Goal: Transaction & Acquisition: Purchase product/service

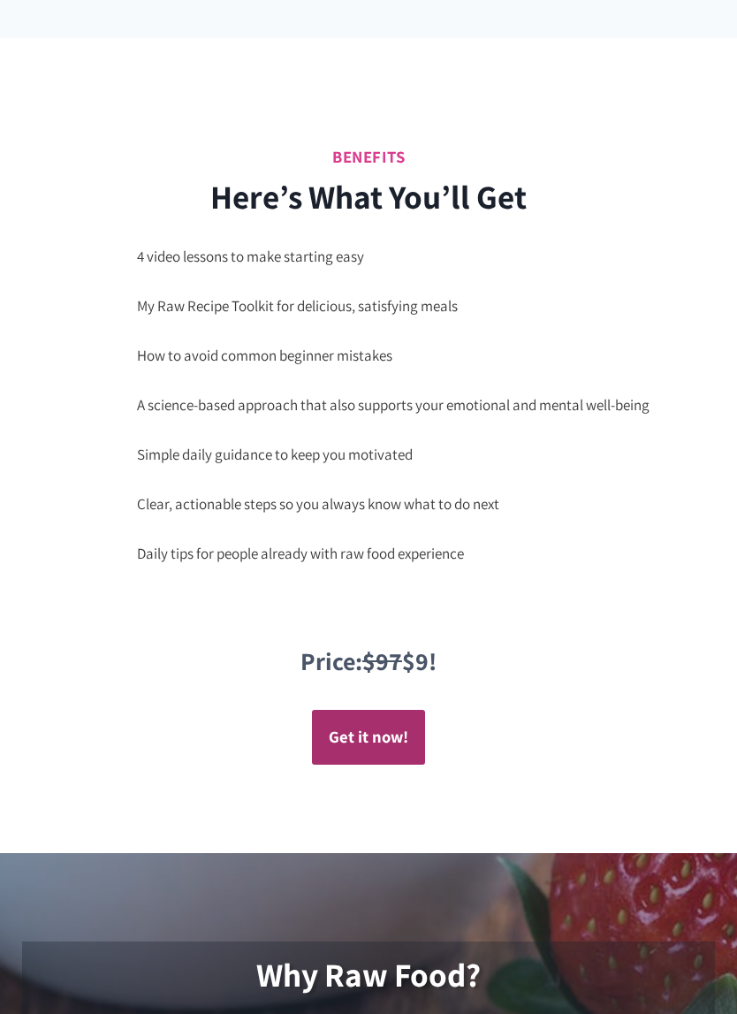
scroll to position [1912, 0]
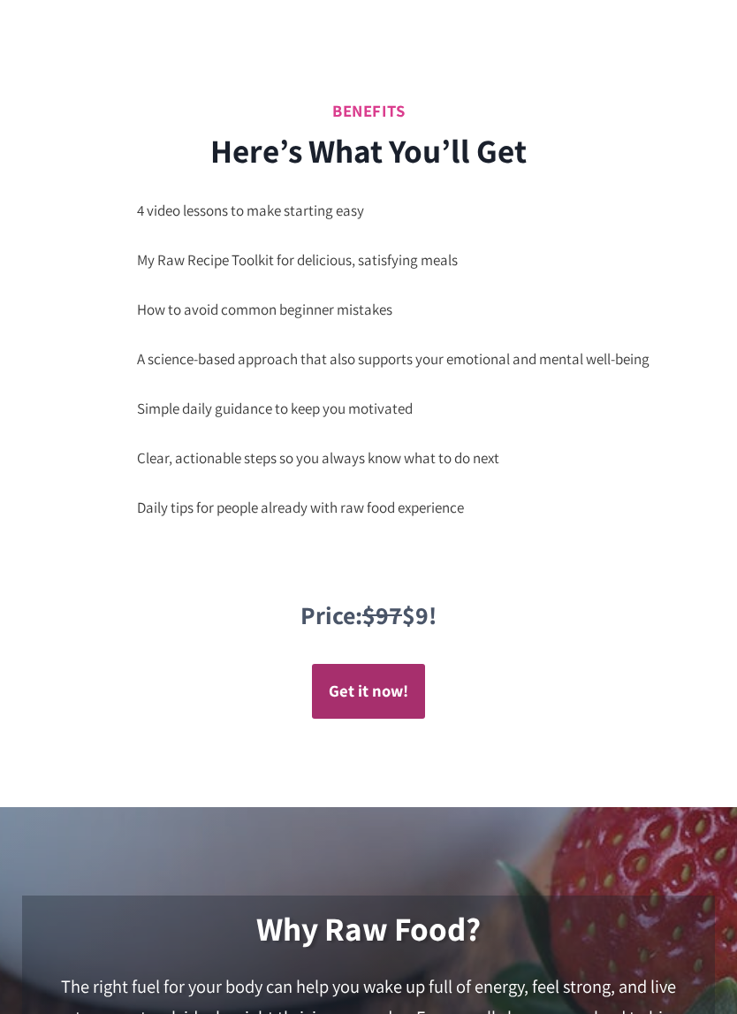
click at [372, 680] on strong "Get it now!" at bounding box center [369, 690] width 80 height 21
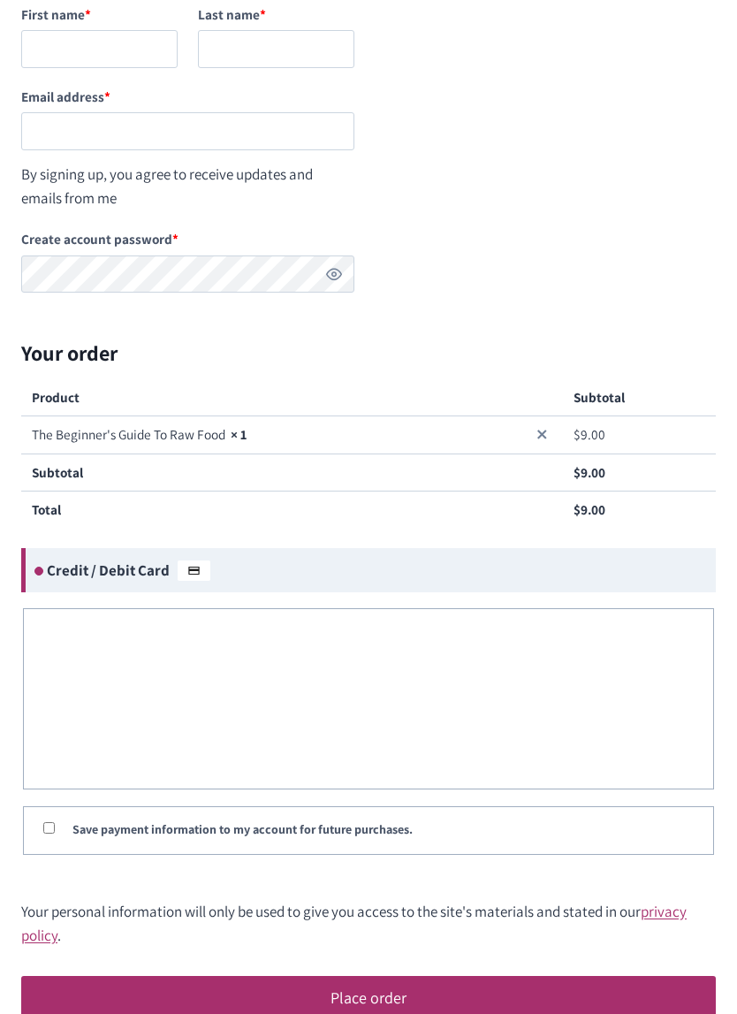
scroll to position [301, 0]
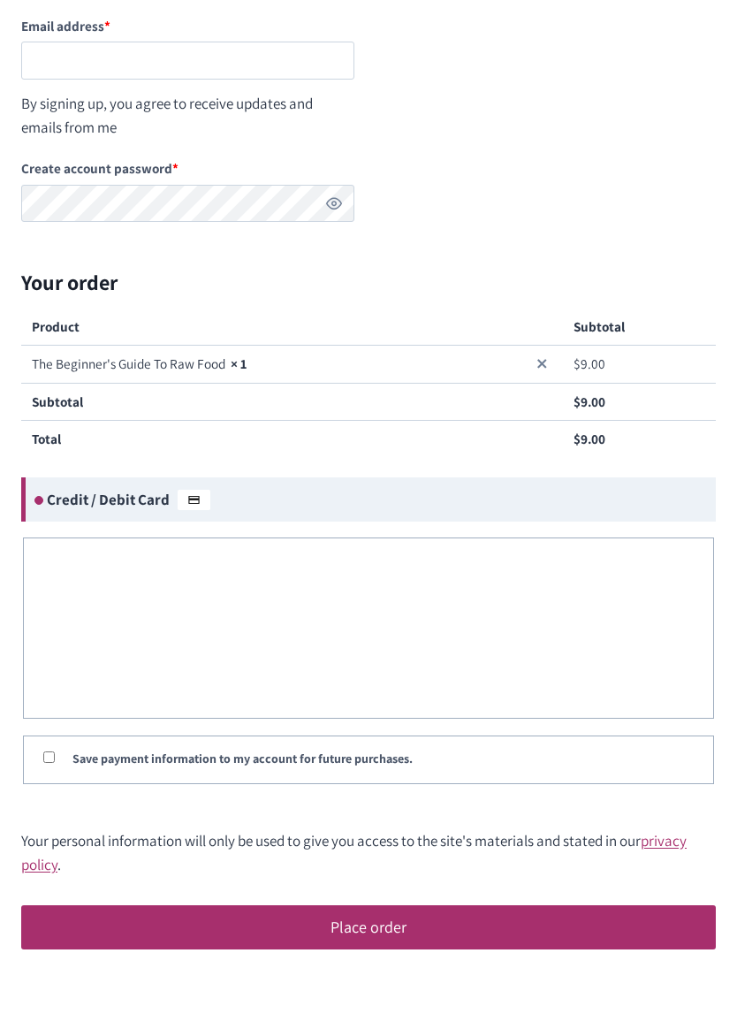
click at [732, 484] on div "Checkout Returning customer? Click here to login If you have shopped with us be…" at bounding box center [368, 360] width 737 height 1236
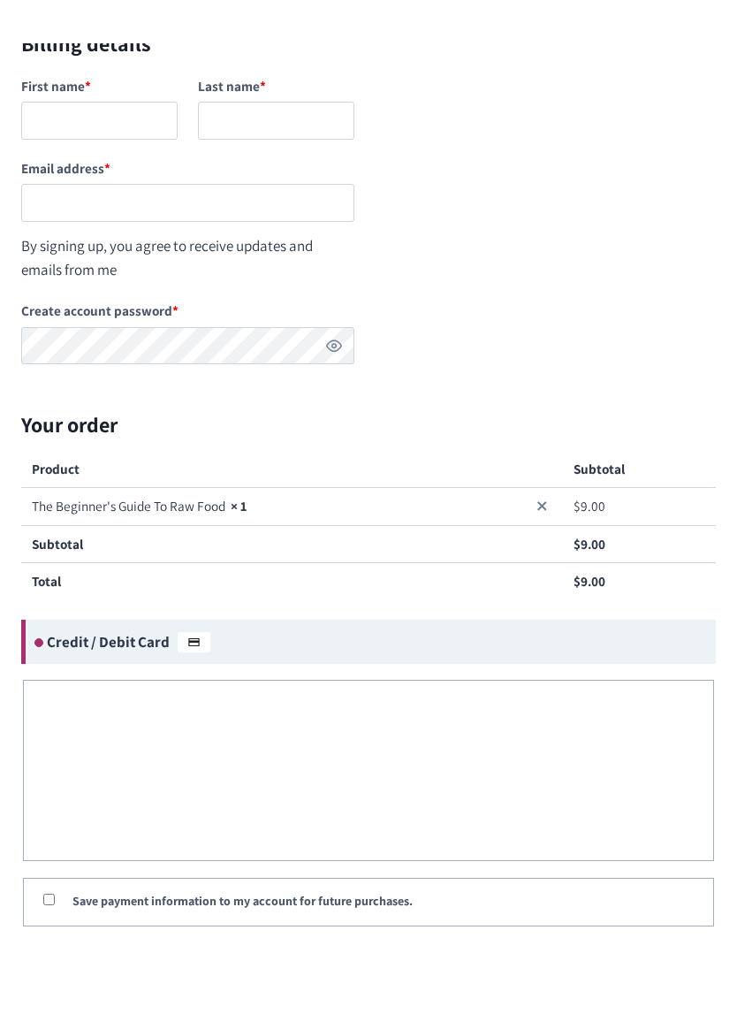
scroll to position [0, 0]
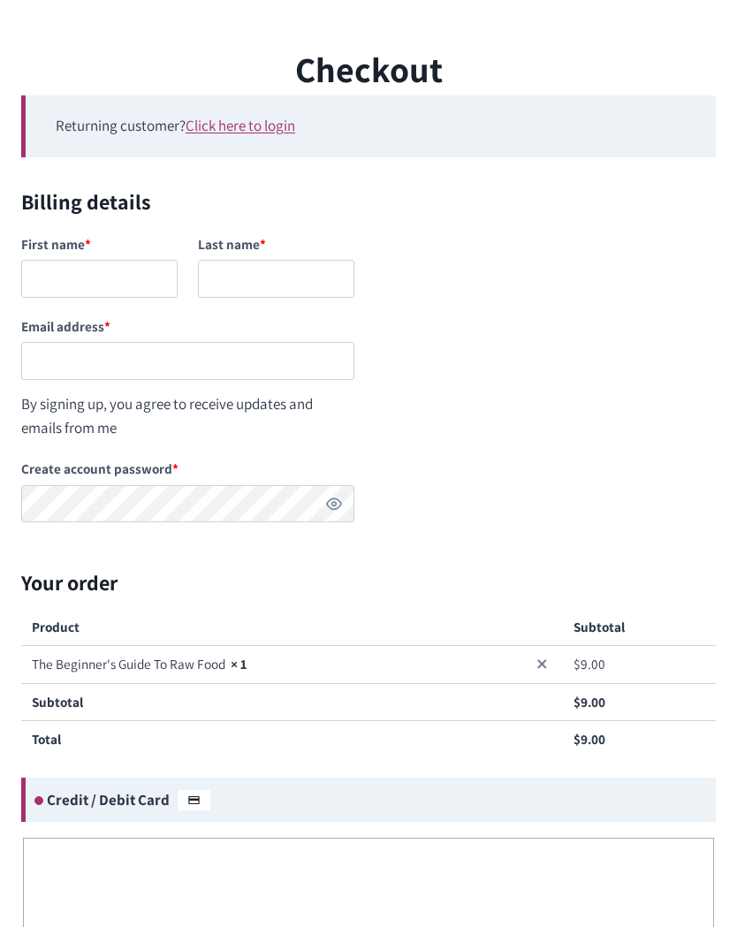
click at [72, 258] on label "First name *" at bounding box center [99, 244] width 156 height 33
click at [72, 260] on input "First name *" at bounding box center [99, 279] width 156 height 38
type input "[PERSON_NAME]"
click at [243, 271] on input "Last name *" at bounding box center [276, 279] width 156 height 38
type input "[PERSON_NAME]"
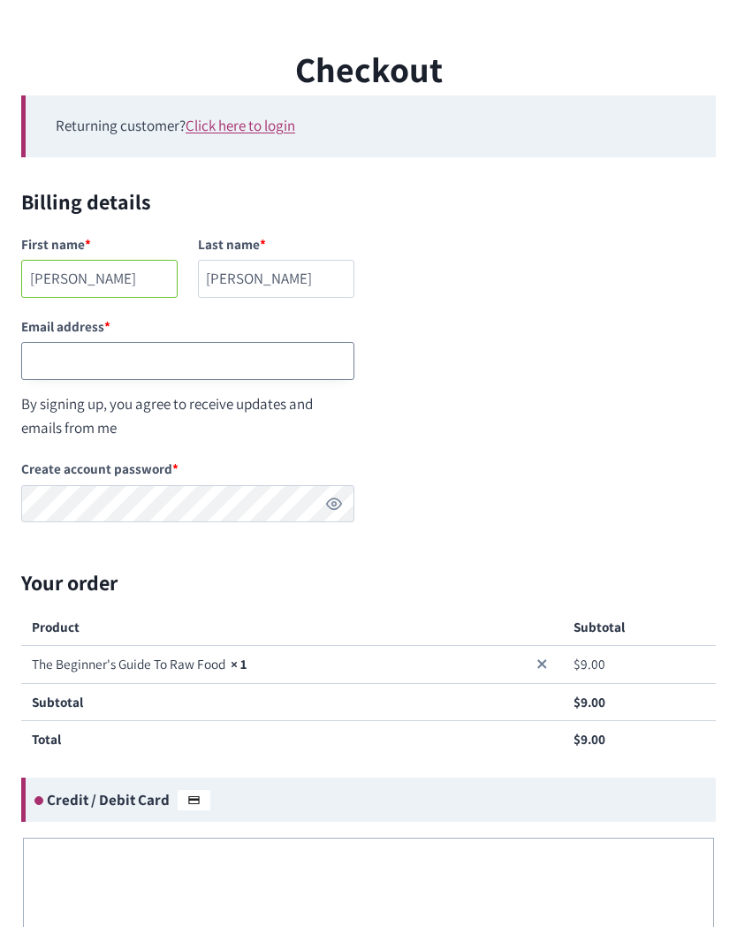
click at [61, 349] on input "Email address *" at bounding box center [187, 361] width 333 height 38
type input "[EMAIL_ADDRESS][DOMAIN_NAME]"
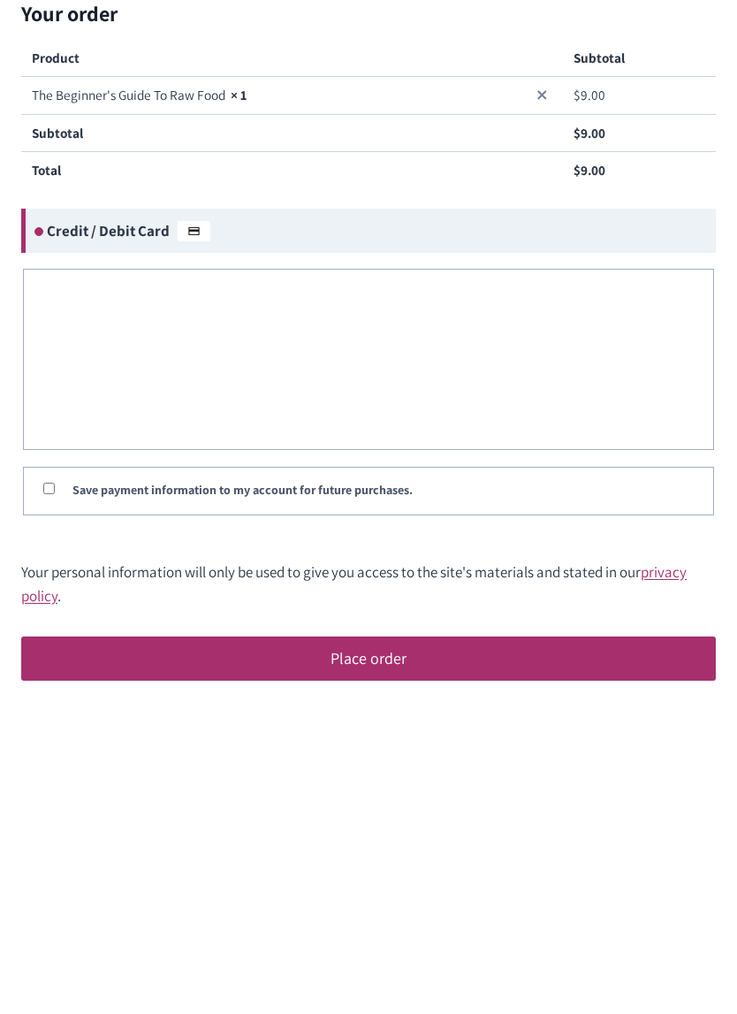
scroll to position [272, 0]
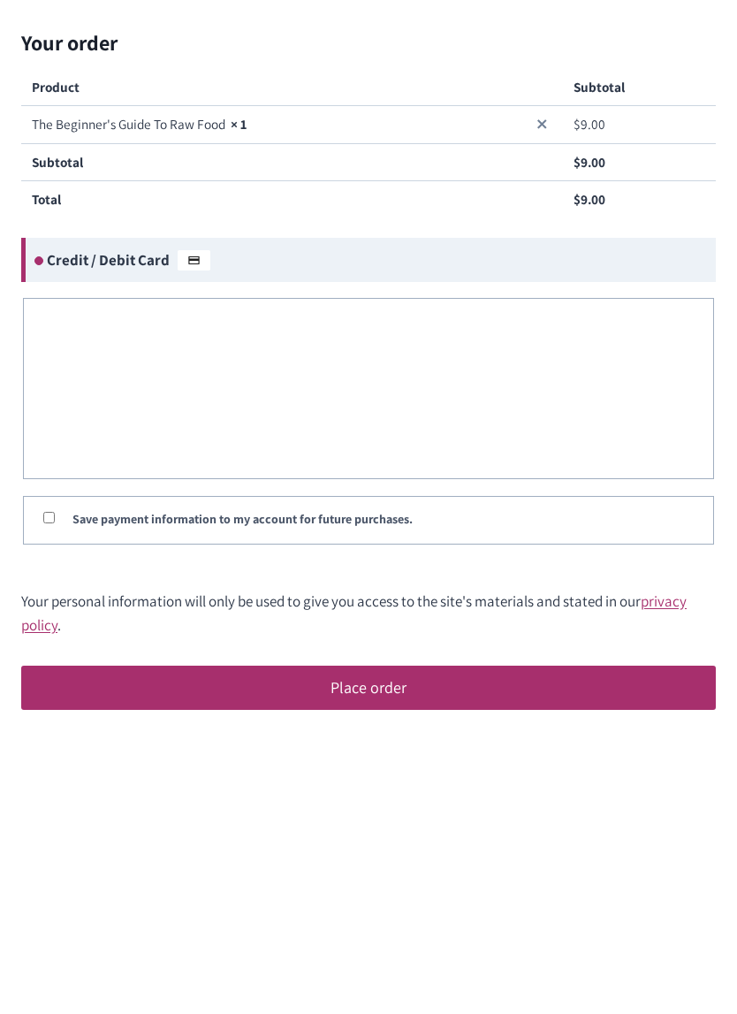
click at [471, 337] on th "Product" at bounding box center [292, 355] width 542 height 36
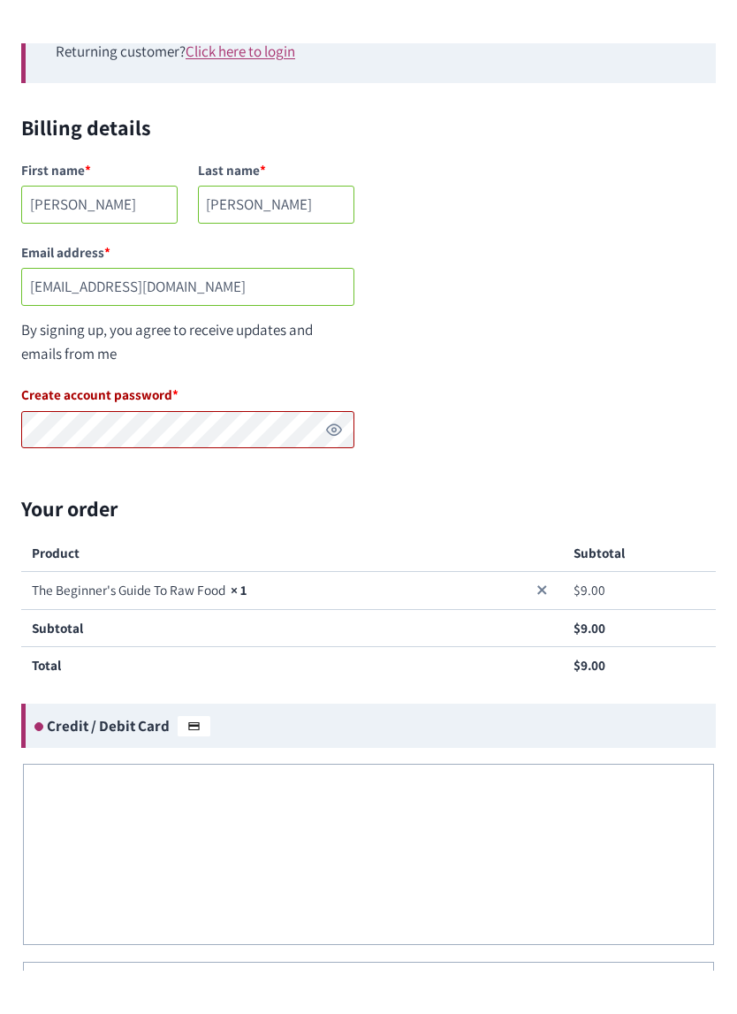
scroll to position [0, 0]
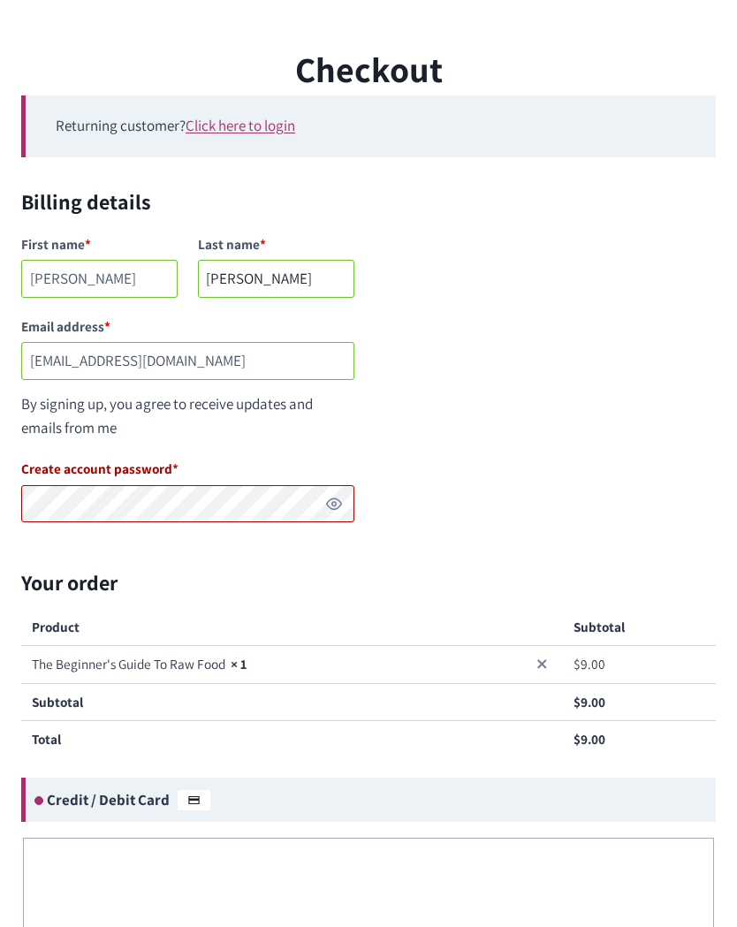
click at [270, 273] on input "[PERSON_NAME]" at bounding box center [276, 279] width 156 height 38
type input "F"
click at [97, 278] on input "[PERSON_NAME]" at bounding box center [99, 279] width 156 height 38
type input "C"
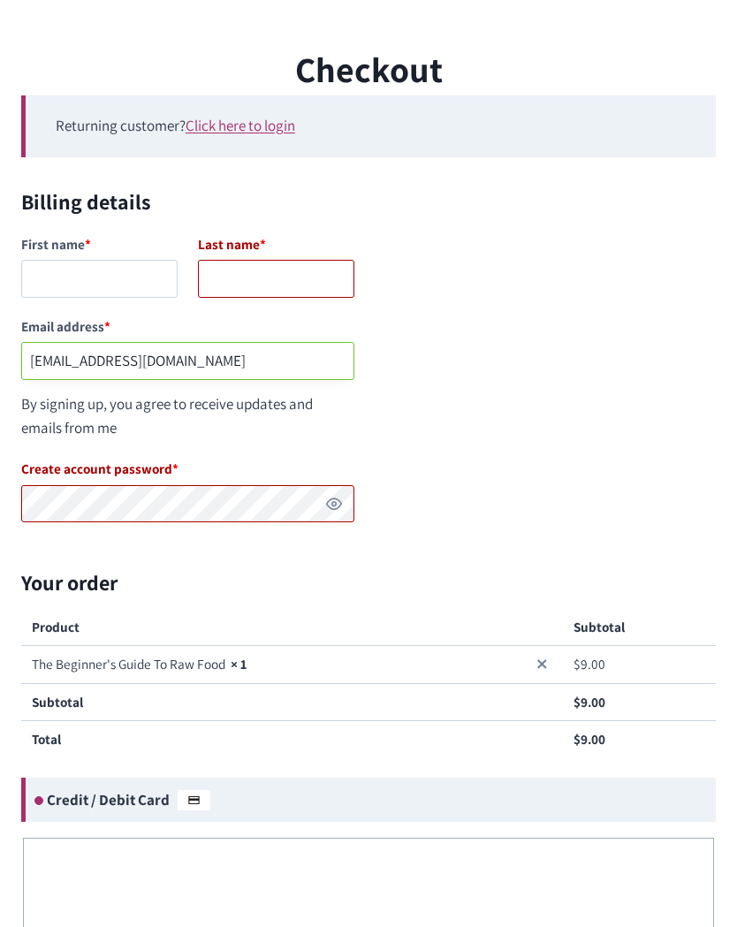
click at [245, 355] on input "[EMAIL_ADDRESS][DOMAIN_NAME]" at bounding box center [187, 361] width 333 height 38
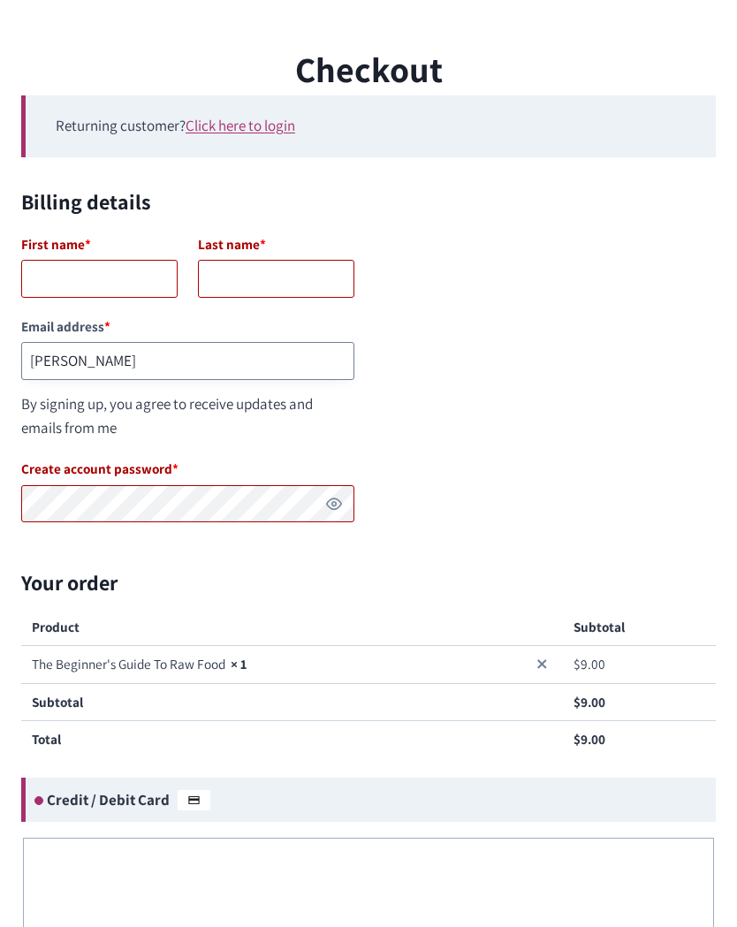
type input "[PERSON_NAME]"
